Goal: Information Seeking & Learning: Understand process/instructions

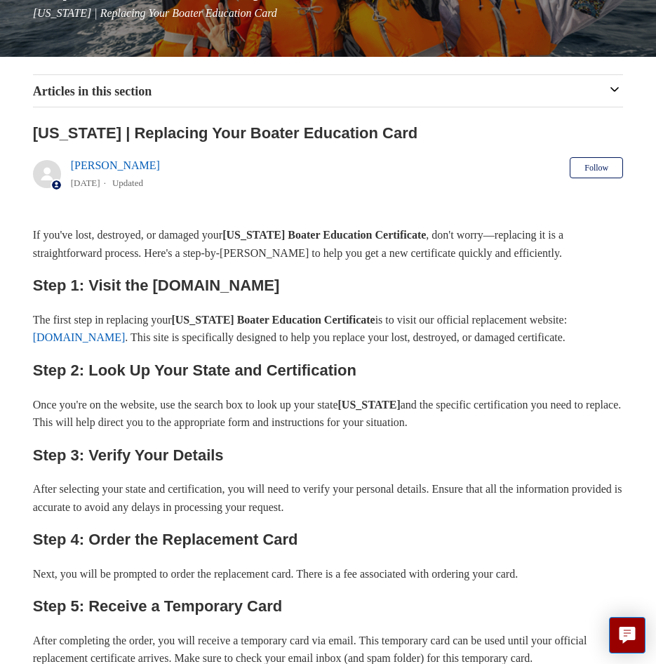
scroll to position [211, 0]
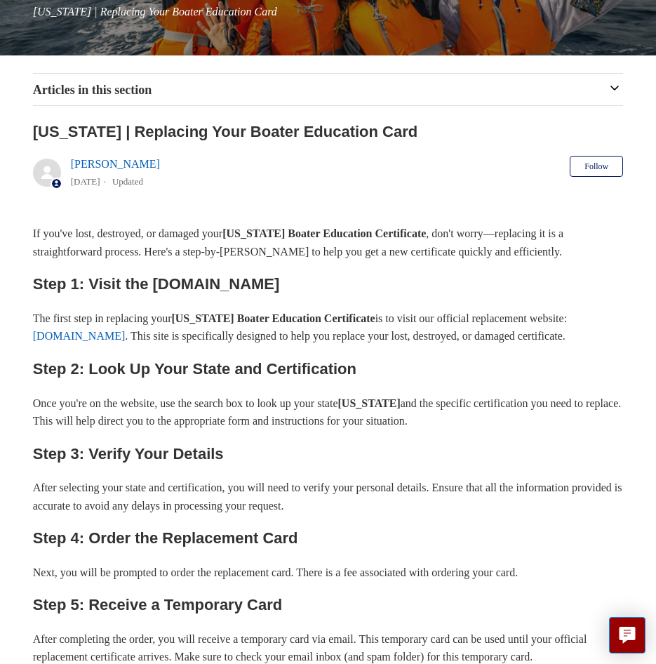
click at [121, 331] on link "[DOMAIN_NAME]" at bounding box center [79, 336] width 93 height 12
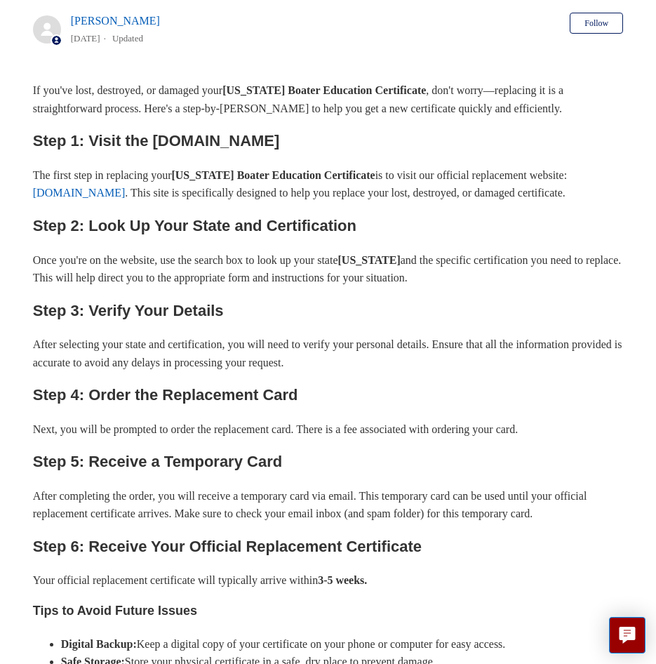
scroll to position [382, 0]
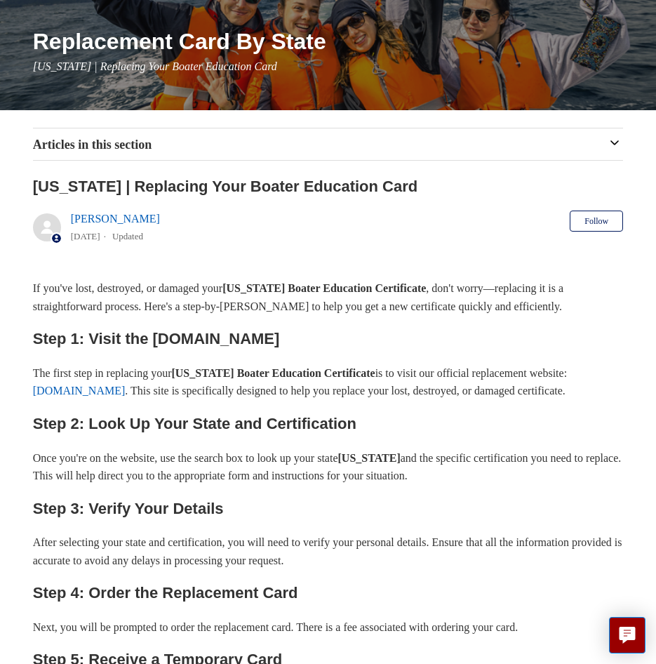
scroll to position [140, 0]
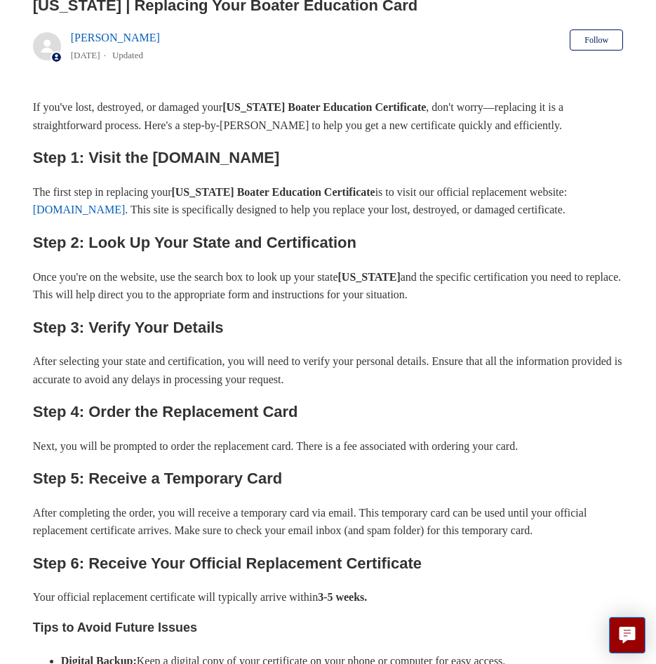
scroll to position [347, 0]
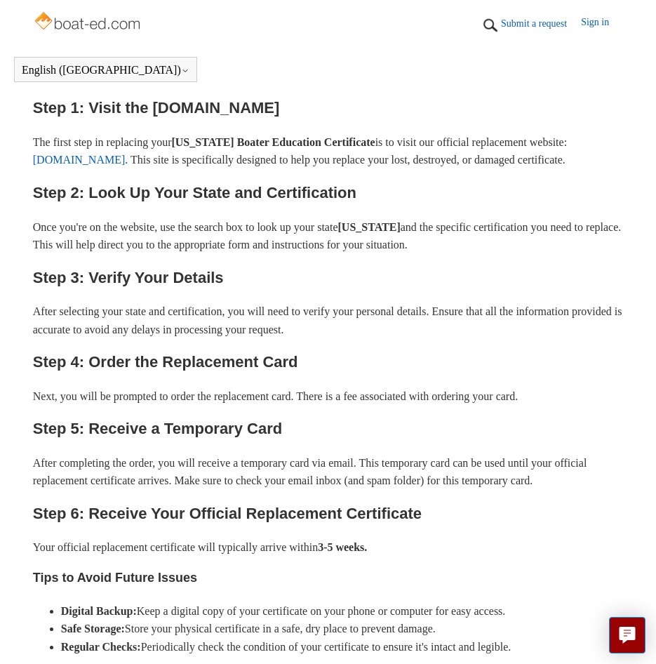
click at [236, 189] on div "If you've lost, destroyed, or damaged your Minnesota Boater Education Certifica…" at bounding box center [328, 377] width 591 height 658
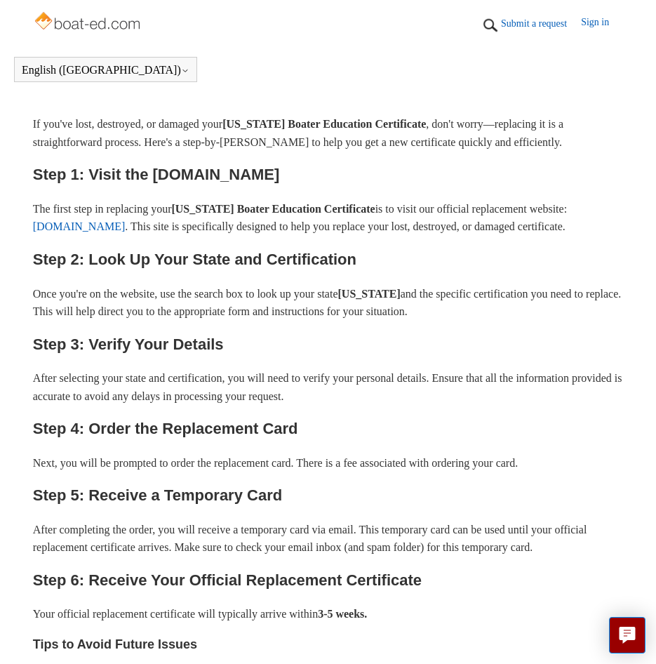
scroll to position [241, 0]
